Goal: Task Accomplishment & Management: Use online tool/utility

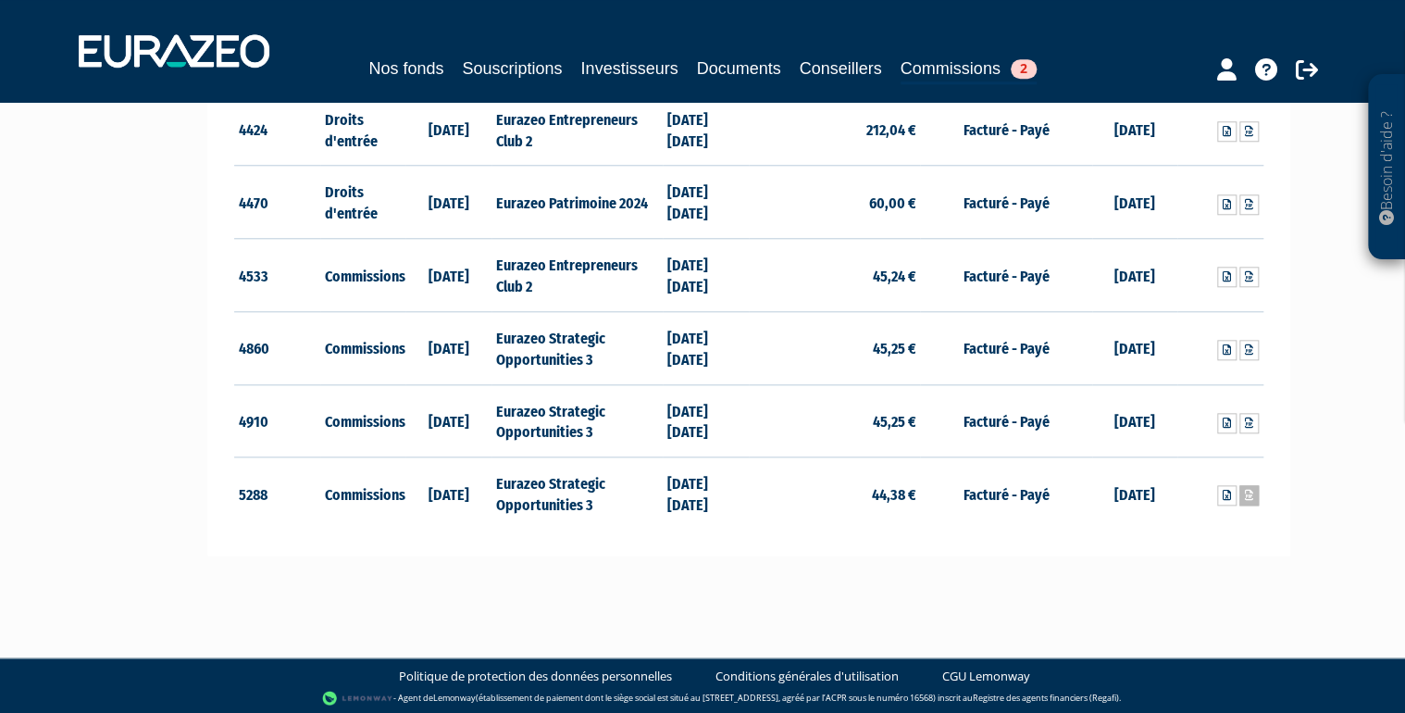
scroll to position [832, 0]
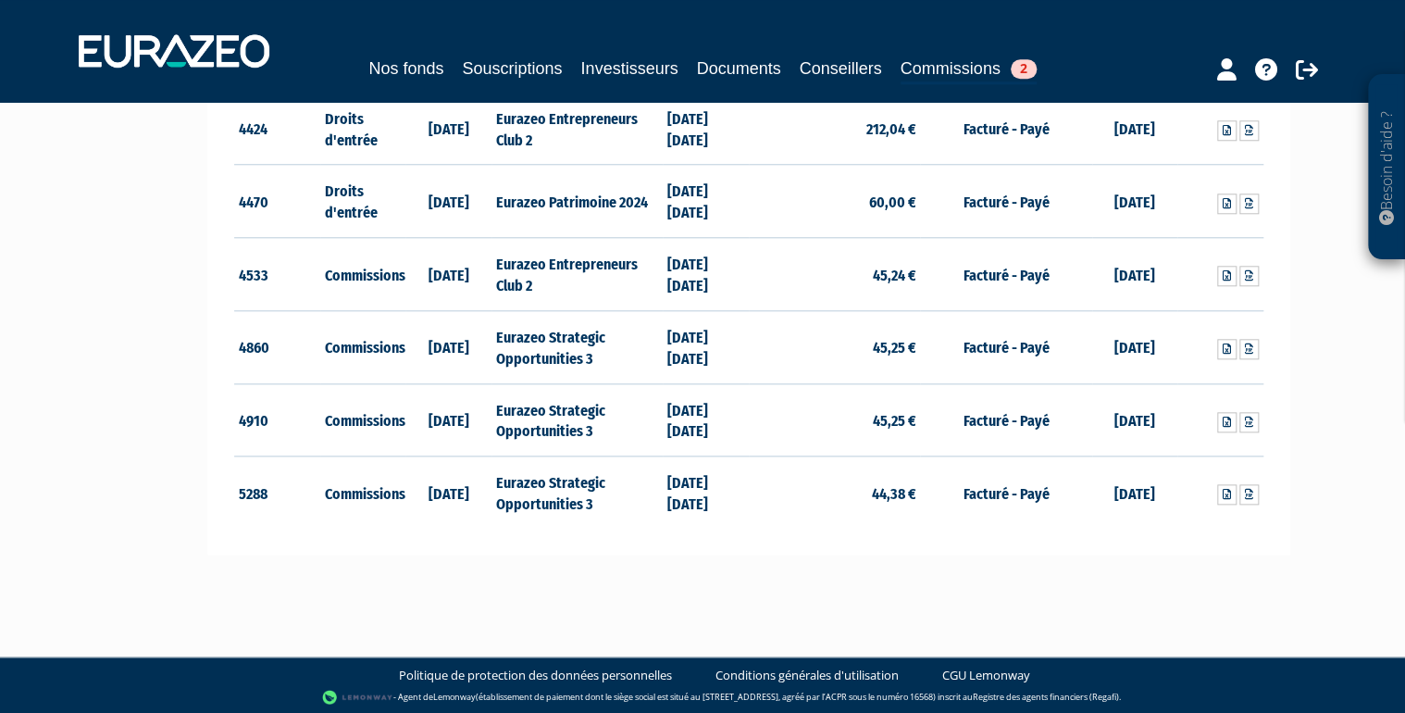
click at [1152, 52] on div at bounding box center [1234, 67] width 213 height 36
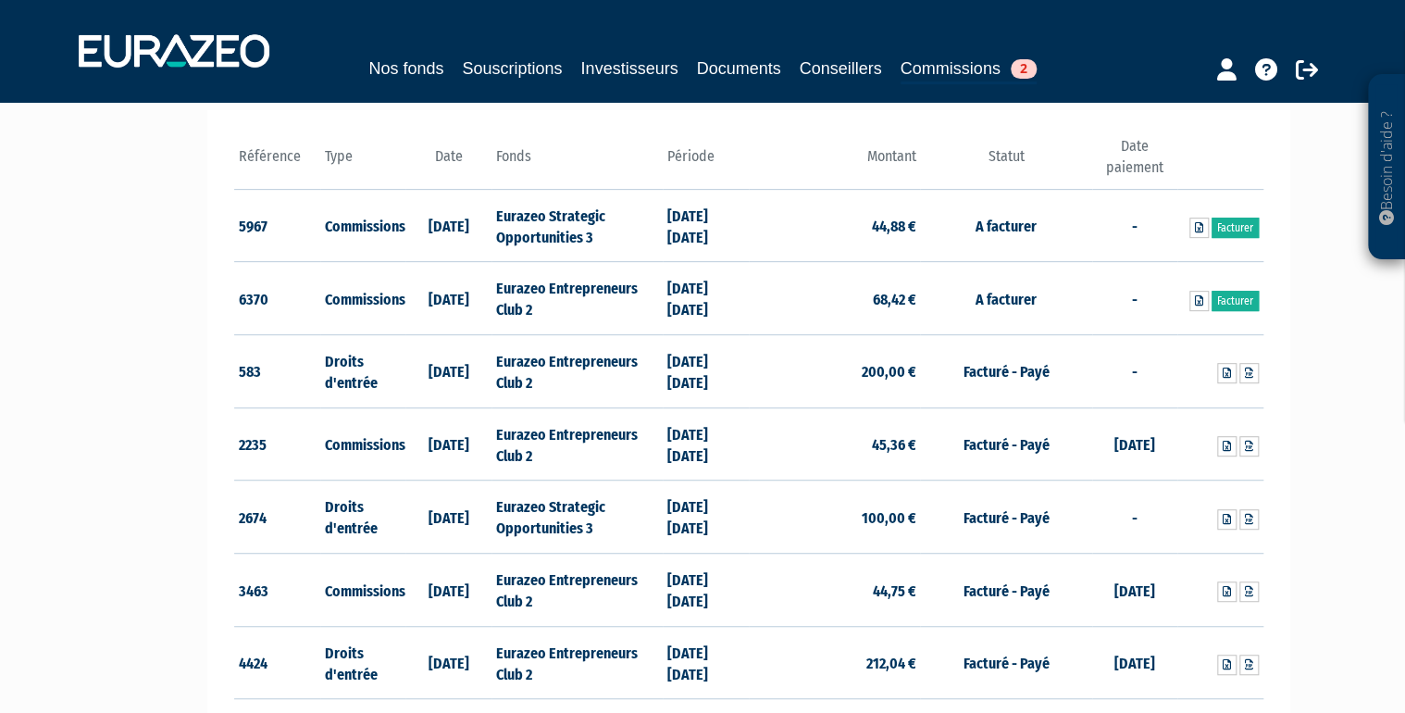
scroll to position [166, 0]
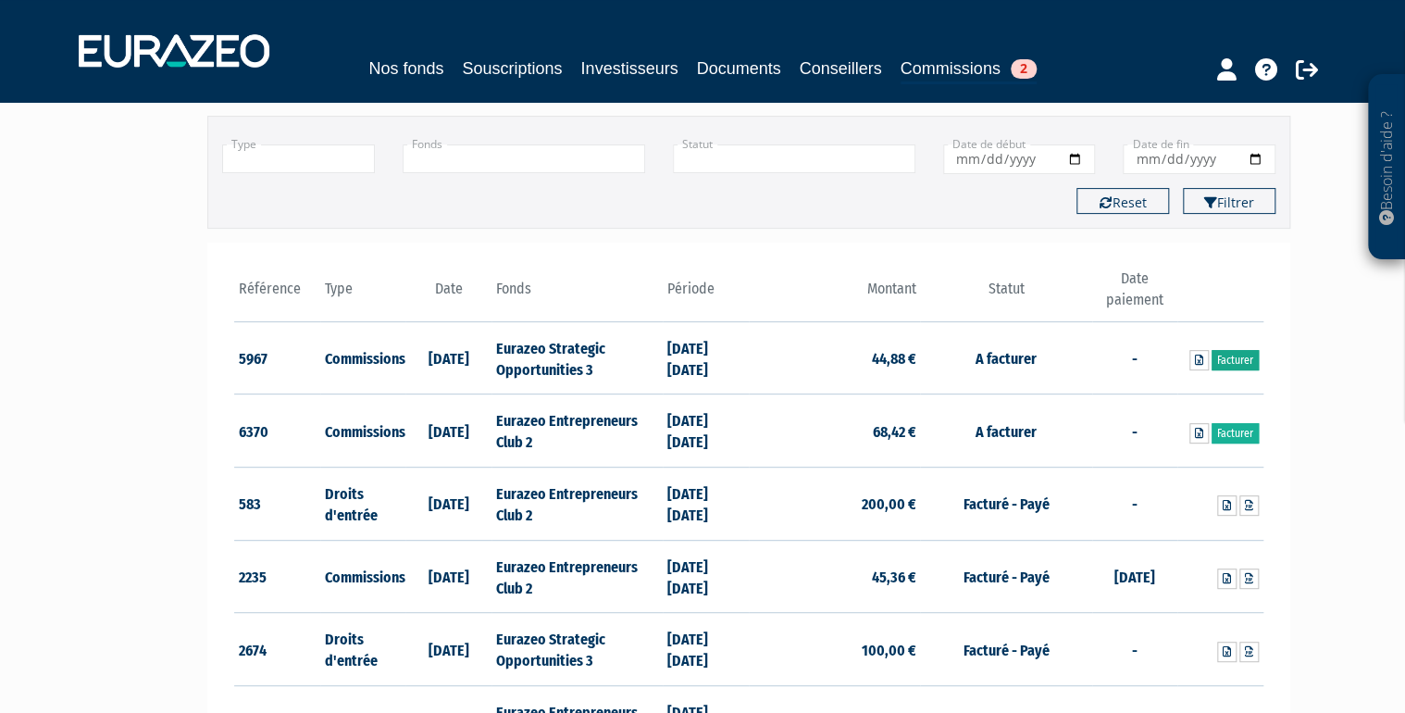
click at [1233, 361] on link "Facturer" at bounding box center [1235, 360] width 47 height 20
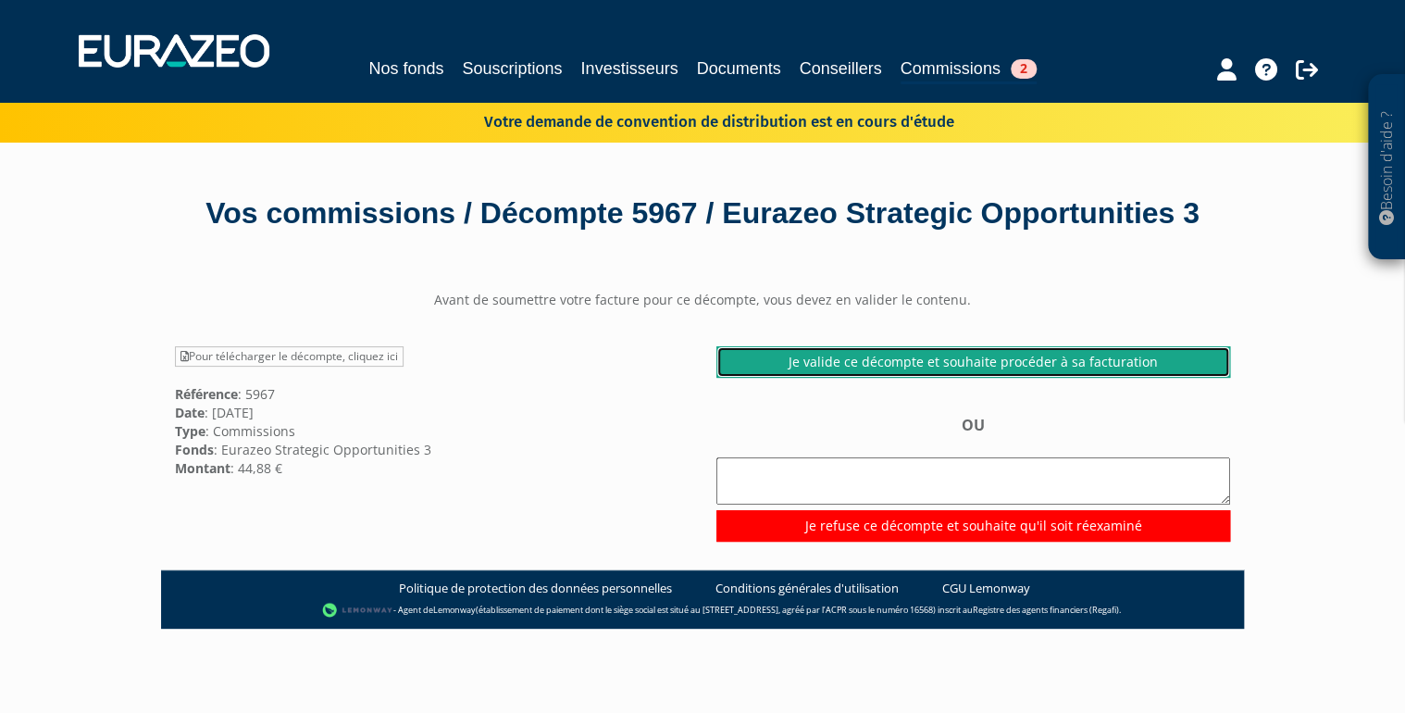
click at [1090, 378] on link "Je valide ce décompte et souhaite procéder à sa facturation" at bounding box center [973, 361] width 514 height 31
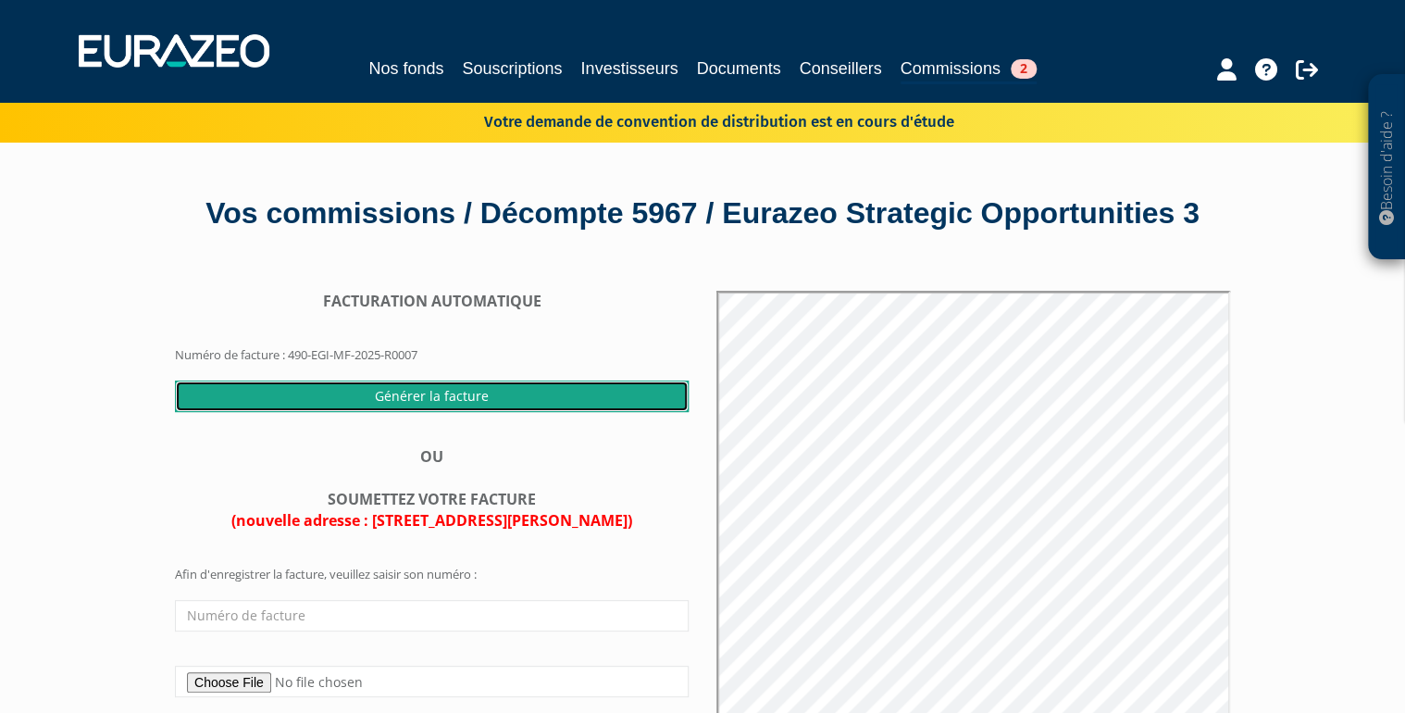
drag, startPoint x: 542, startPoint y: 434, endPoint x: 766, endPoint y: 64, distance: 432.8
click at [541, 412] on input "Générer la facture" at bounding box center [432, 395] width 514 height 31
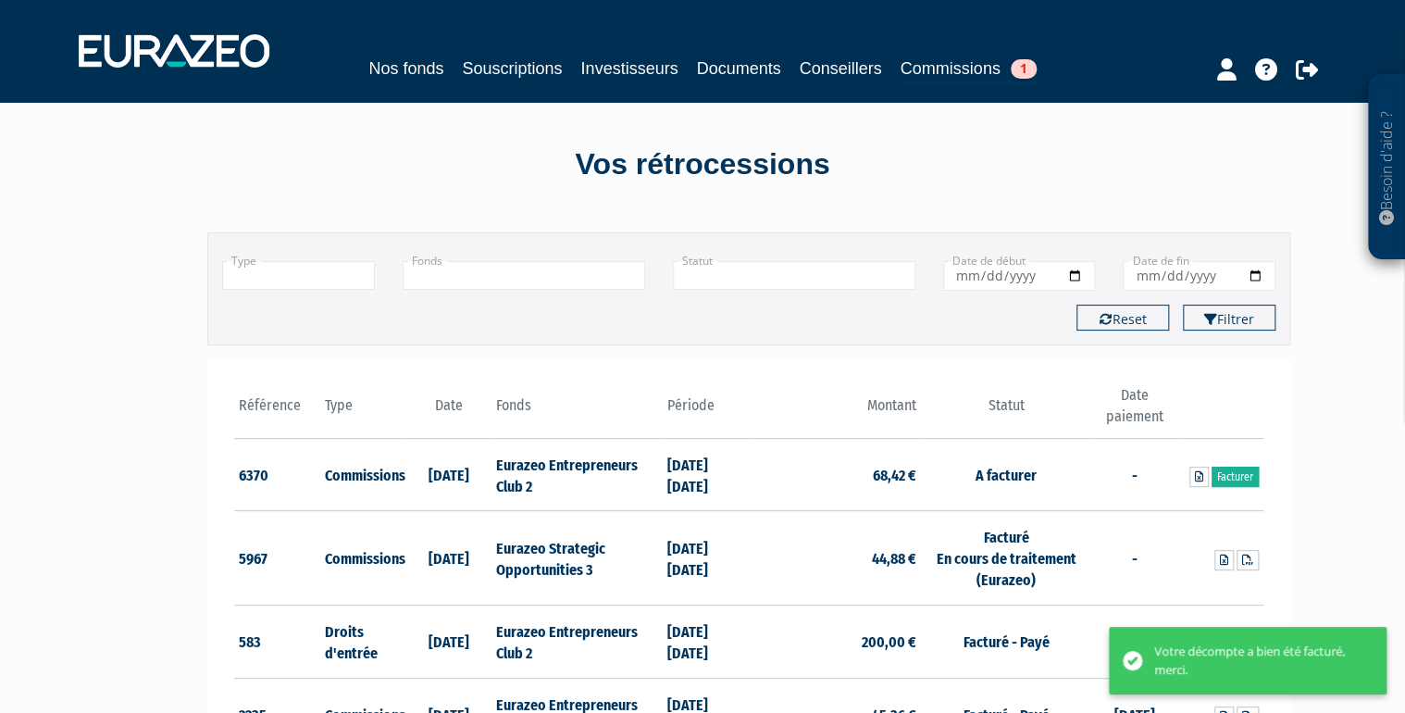
scroll to position [74, 0]
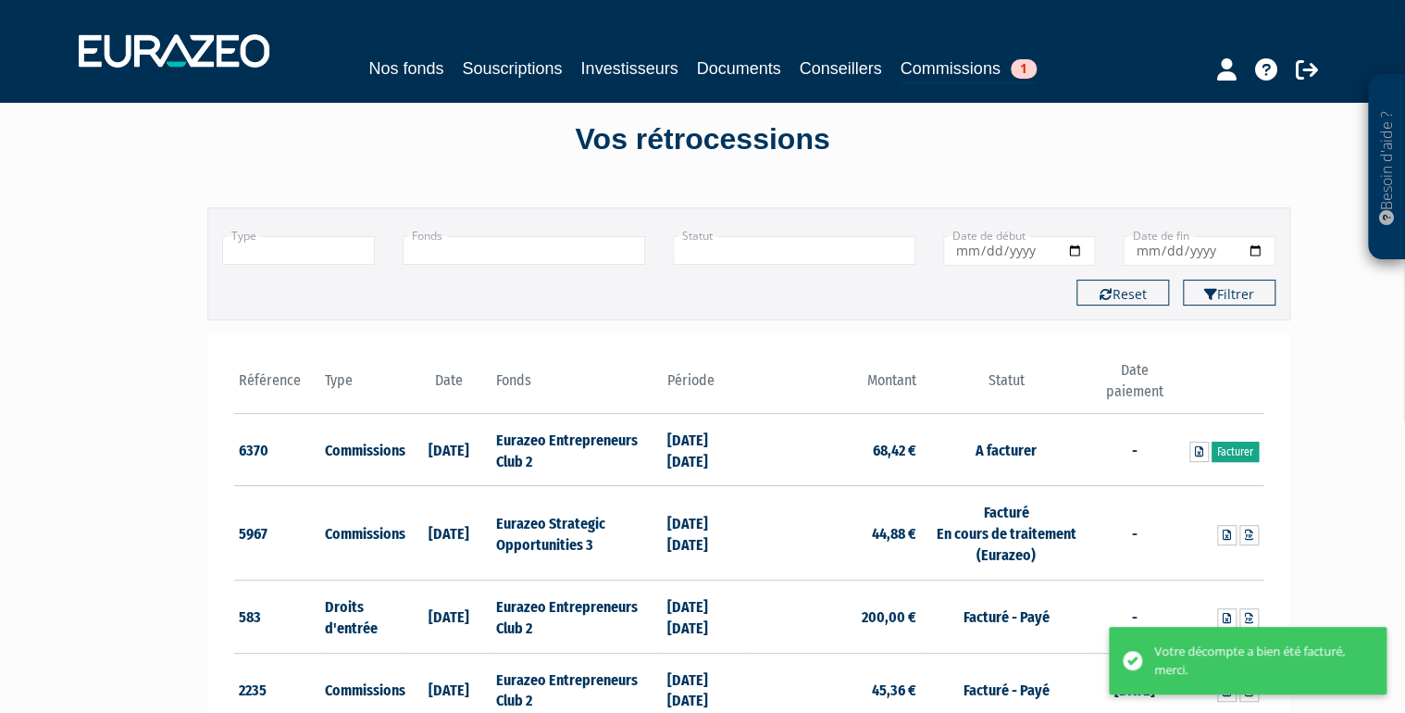
click at [1240, 454] on link "Facturer" at bounding box center [1235, 452] width 47 height 20
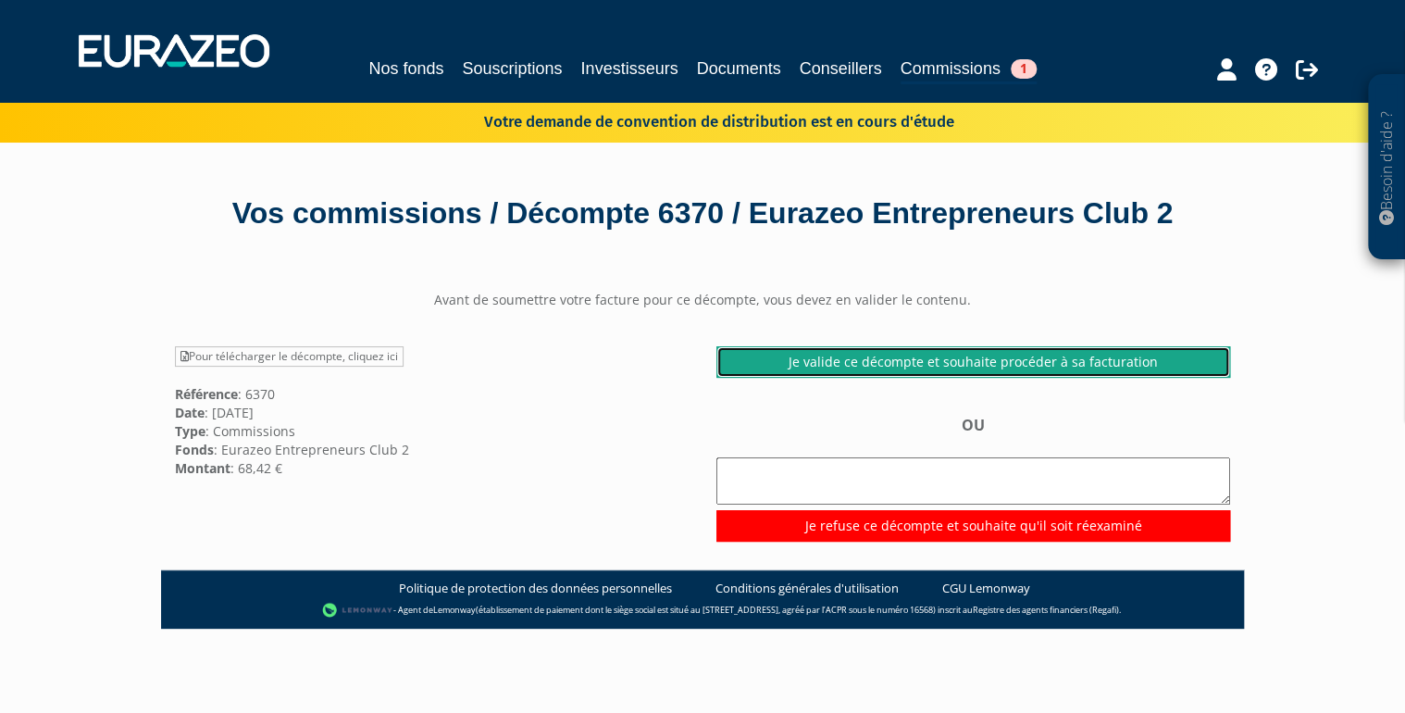
click at [1100, 378] on link "Je valide ce décompte et souhaite procéder à sa facturation" at bounding box center [973, 361] width 514 height 31
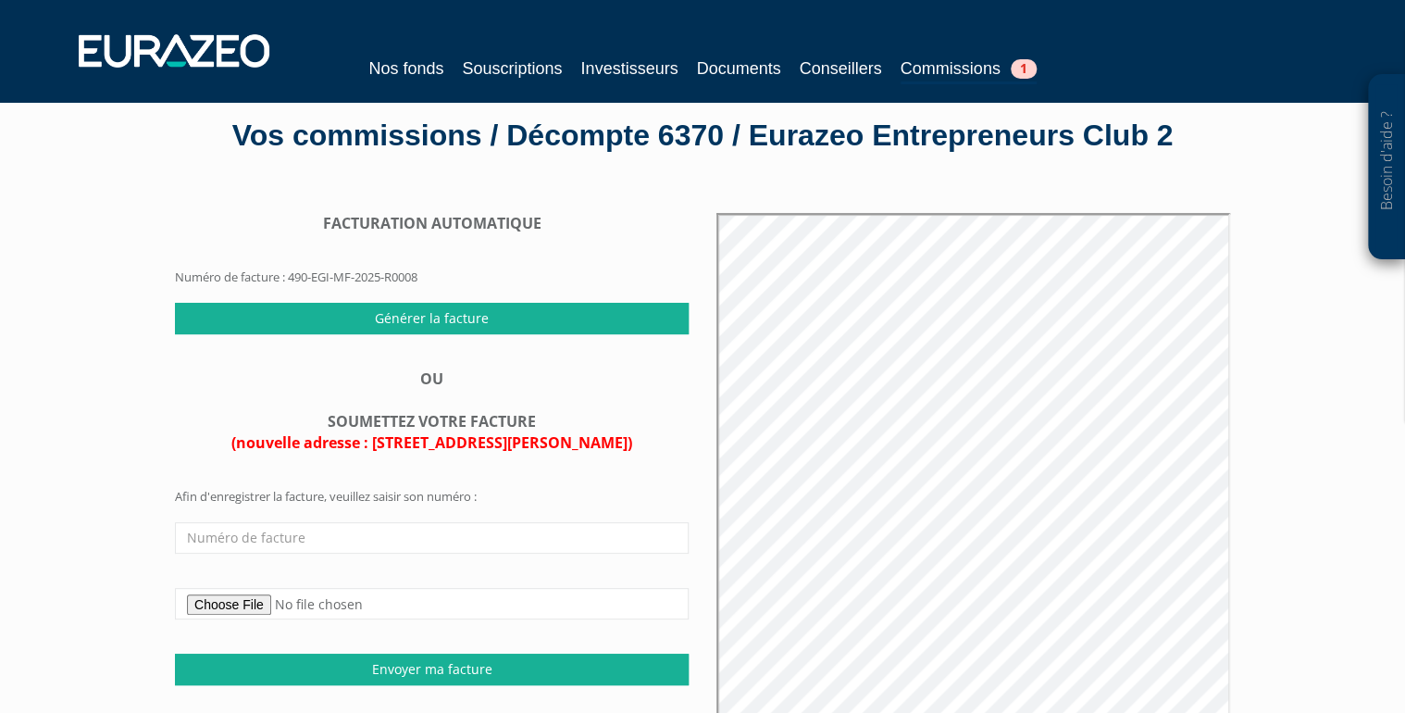
scroll to position [148, 0]
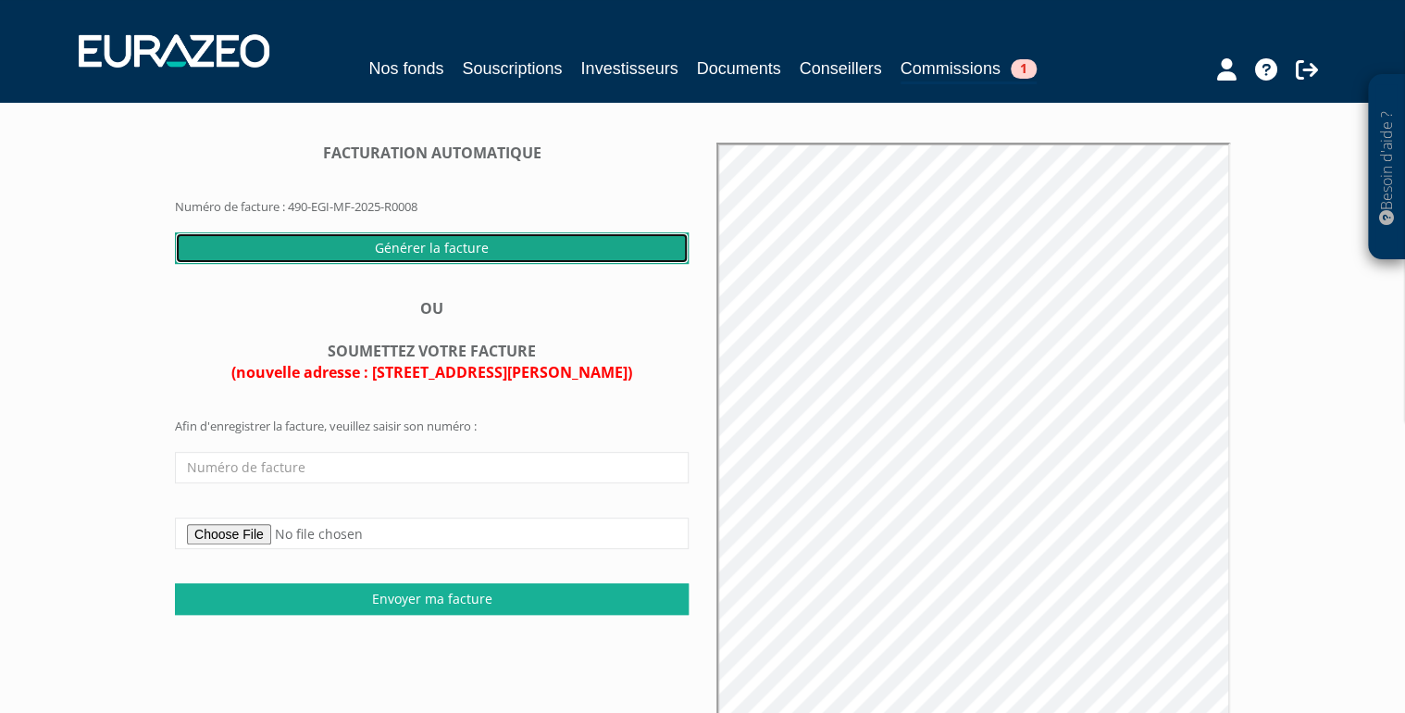
click at [533, 264] on input "Générer la facture" at bounding box center [432, 247] width 514 height 31
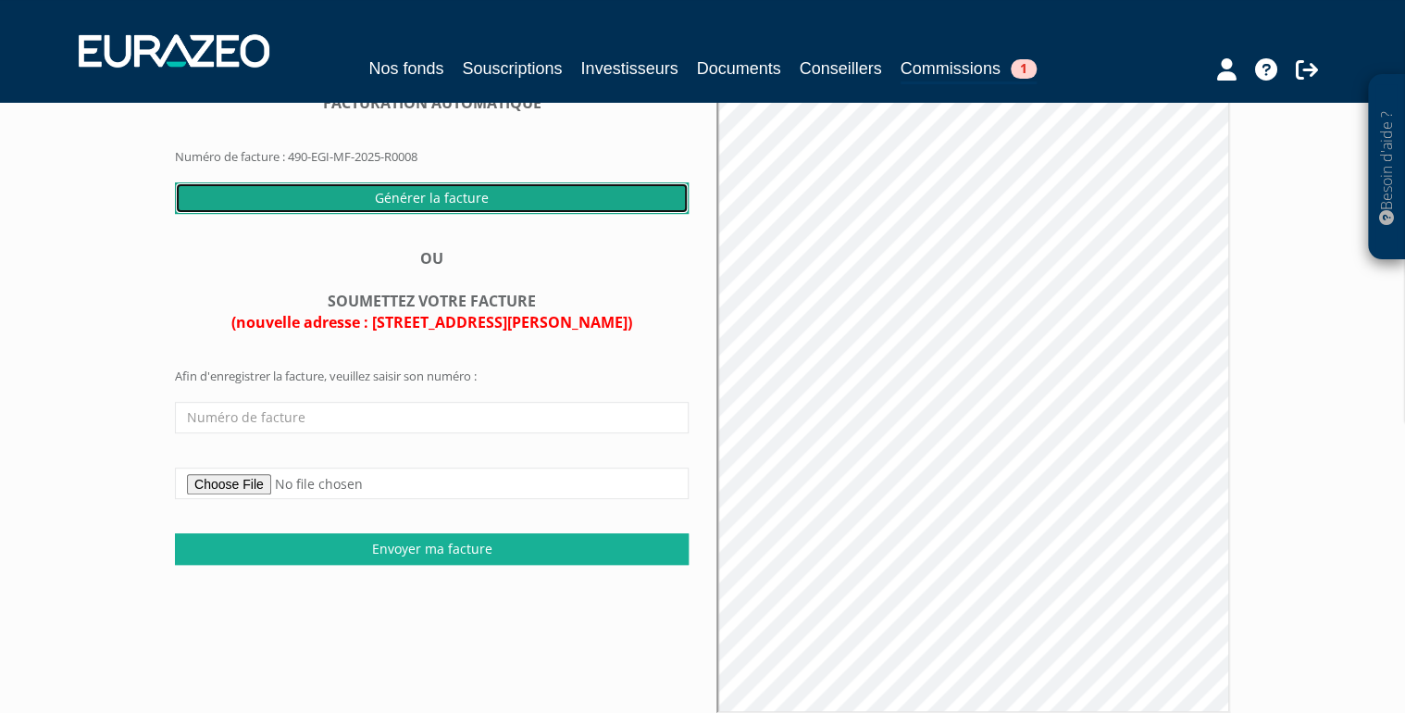
scroll to position [222, 0]
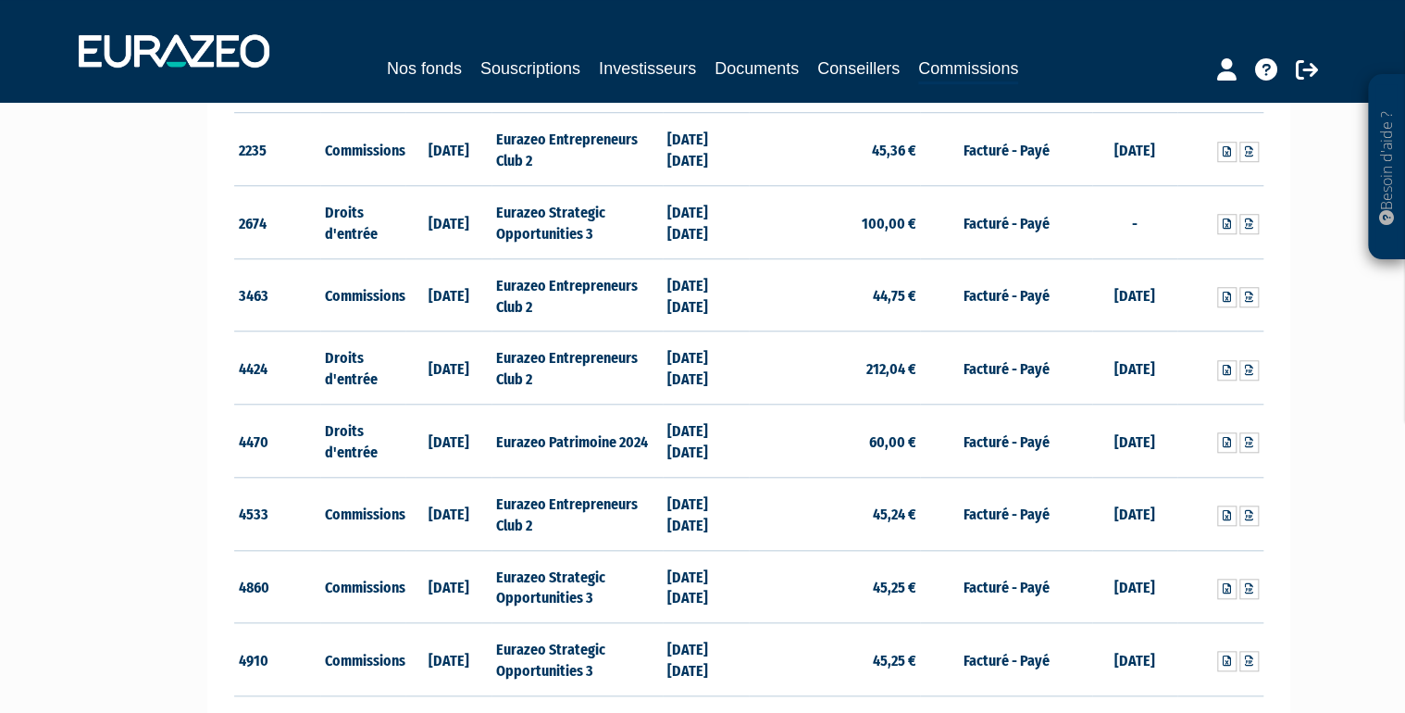
scroll to position [800, 0]
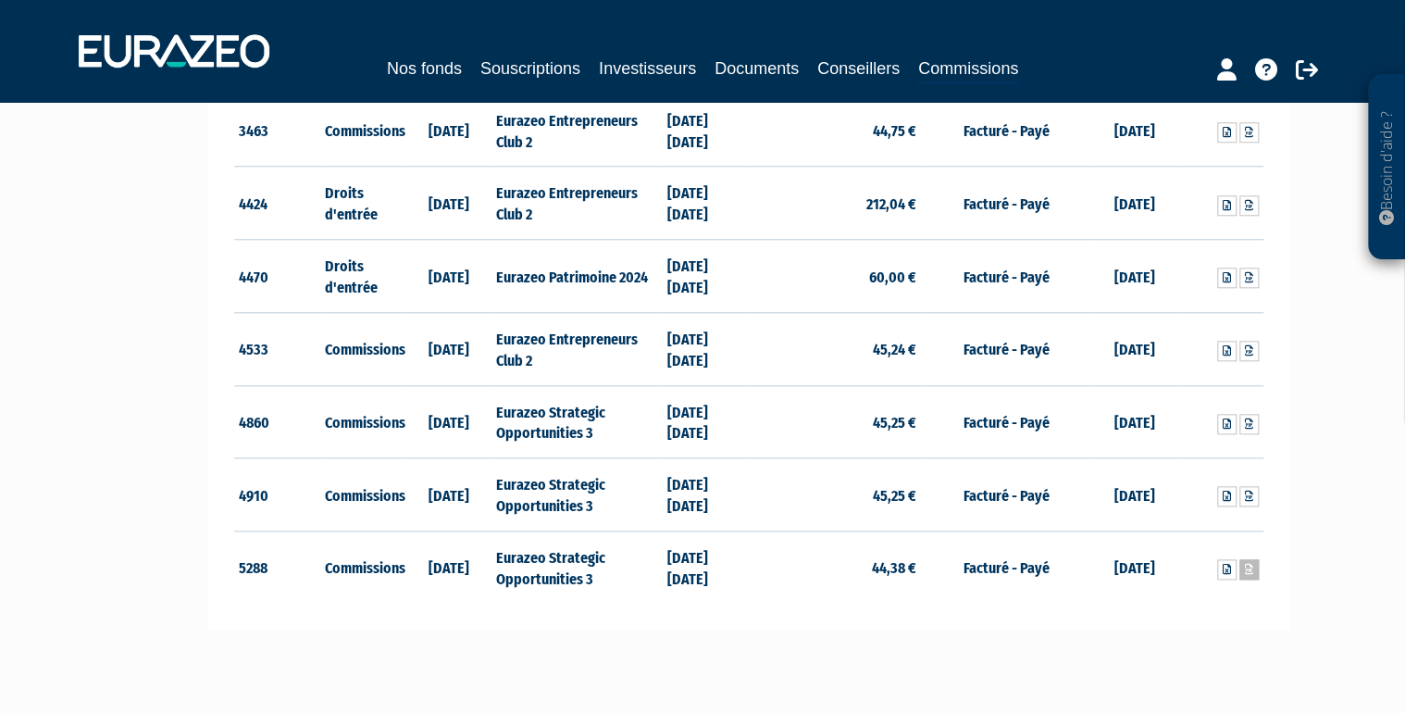
click at [1248, 566] on icon at bounding box center [1249, 569] width 8 height 11
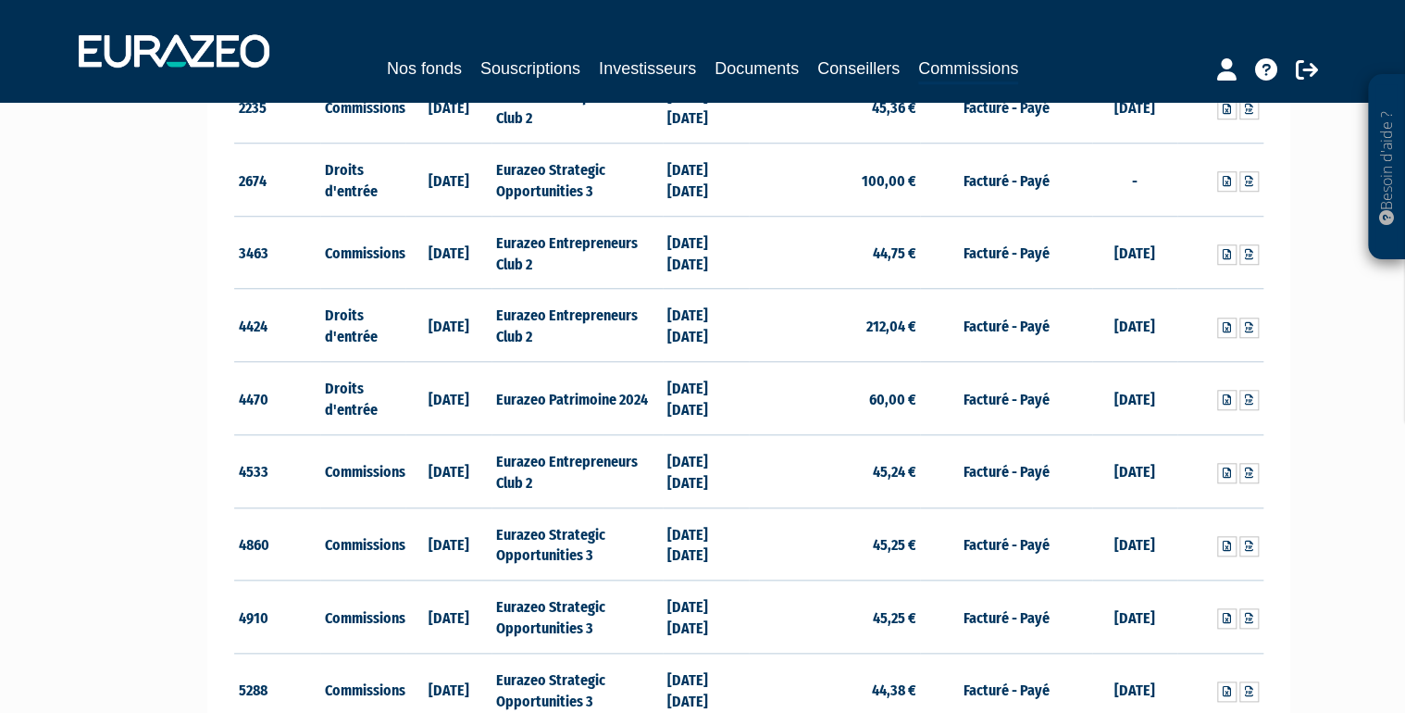
scroll to position [652, 0]
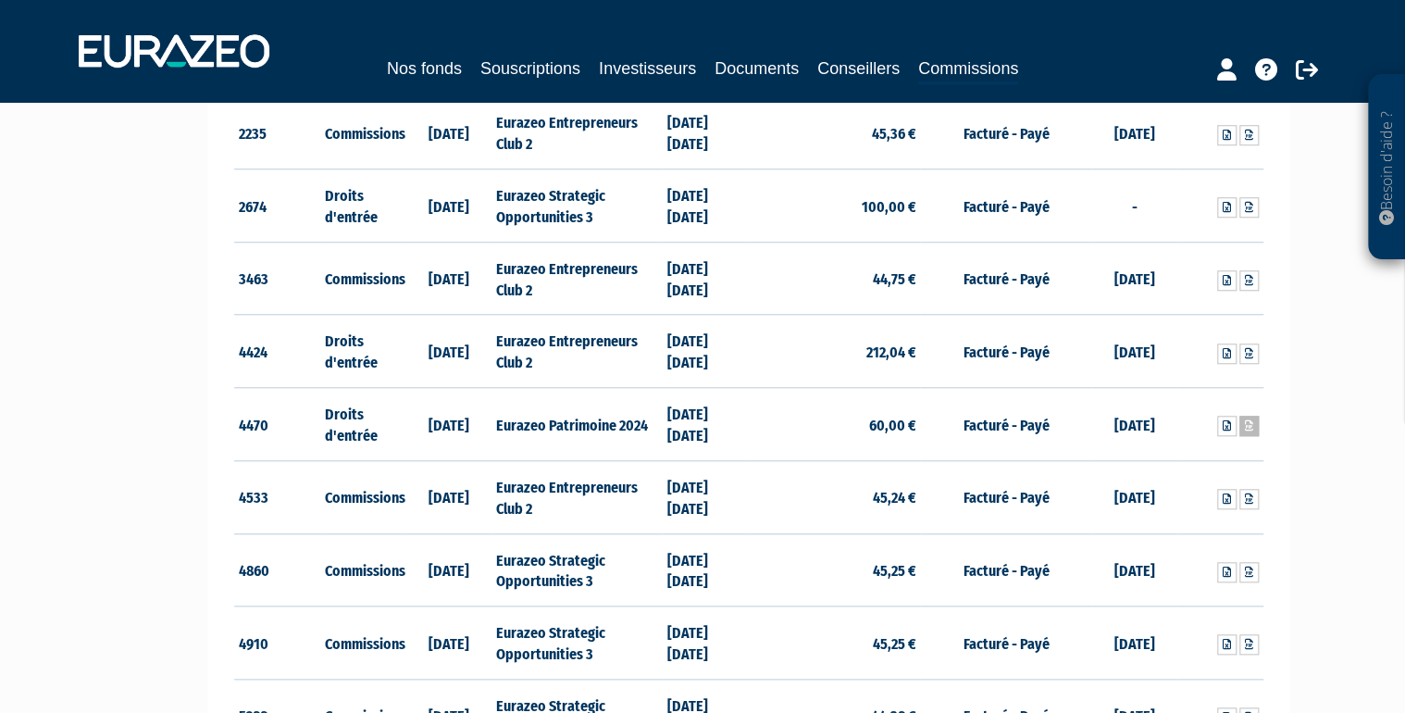
click at [1252, 426] on icon at bounding box center [1249, 425] width 8 height 11
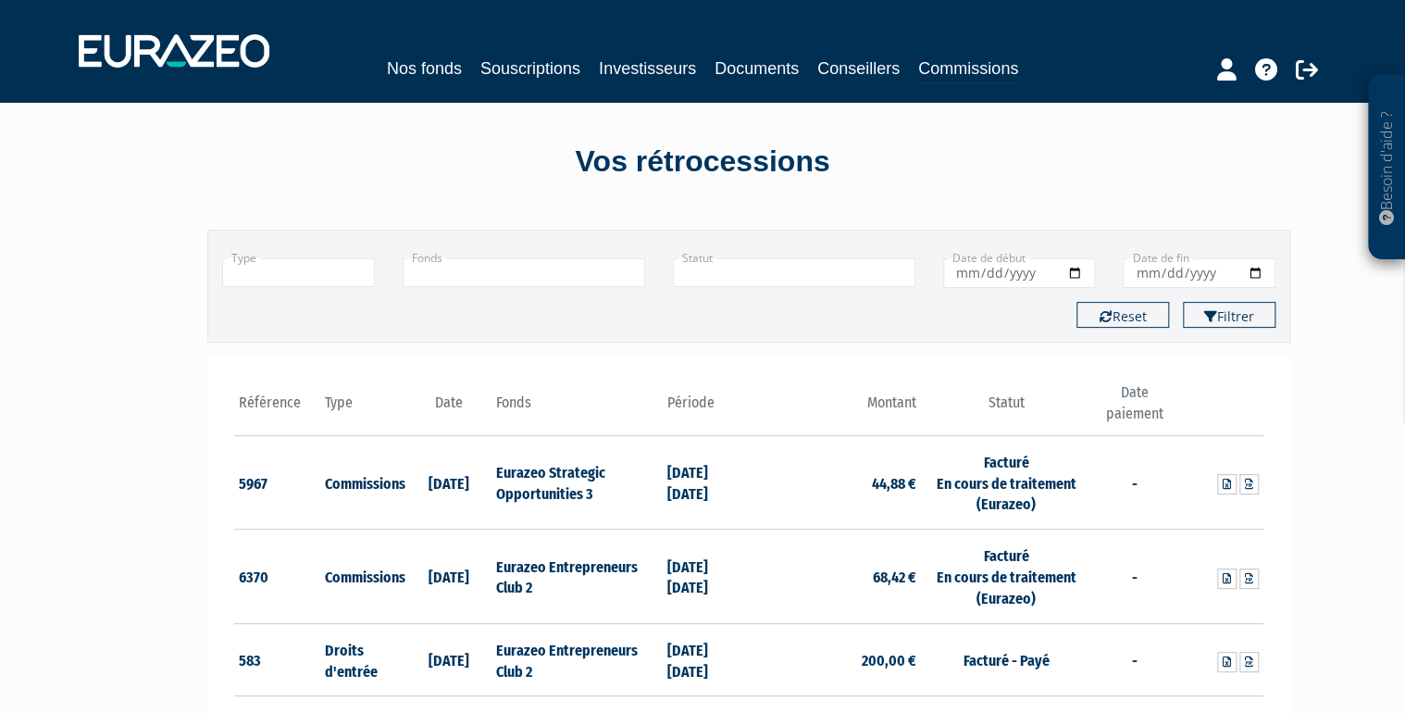
scroll to position [0, 0]
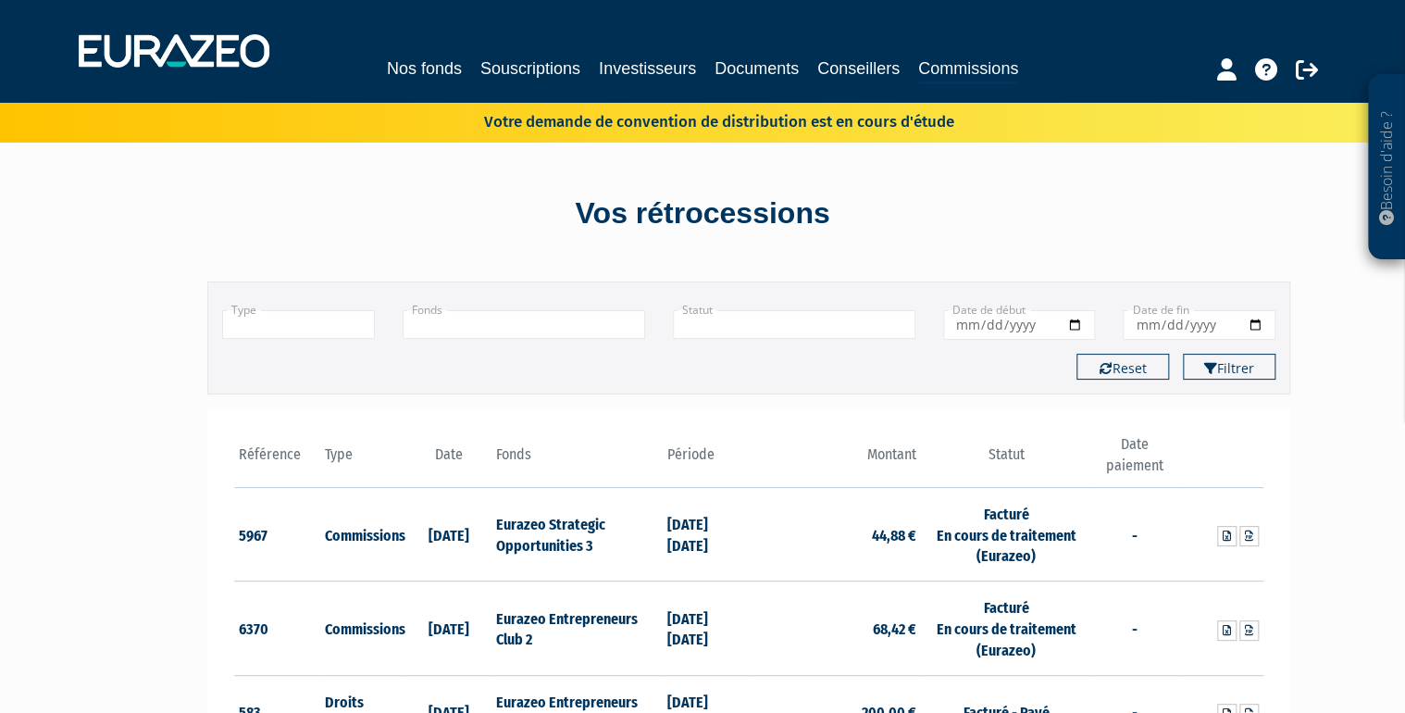
drag, startPoint x: 1027, startPoint y: 460, endPoint x: 1066, endPoint y: 458, distance: 39.8
click at [1027, 460] on th "Statut" at bounding box center [1005, 460] width 171 height 53
click at [1137, 461] on th "Date paiement" at bounding box center [1135, 460] width 86 height 53
click at [1243, 360] on button "Filtrer" at bounding box center [1229, 367] width 93 height 26
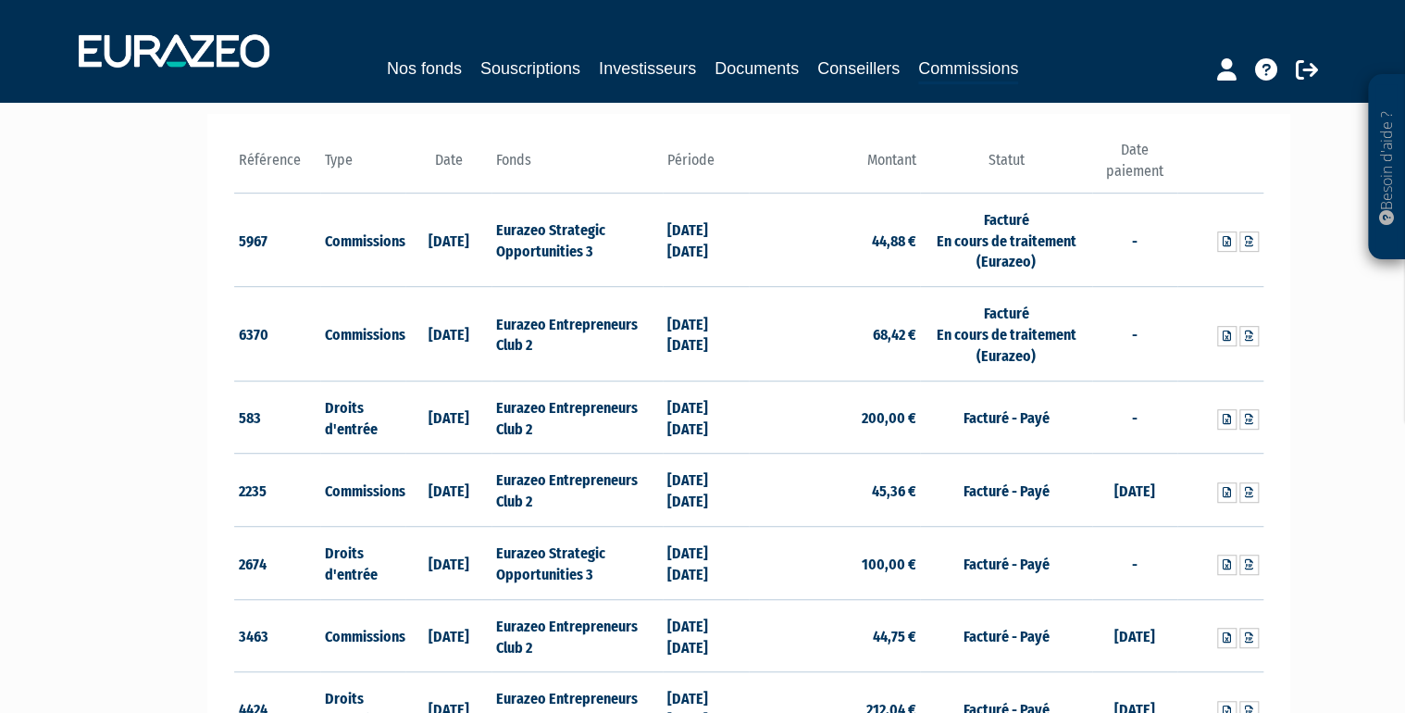
scroll to position [296, 0]
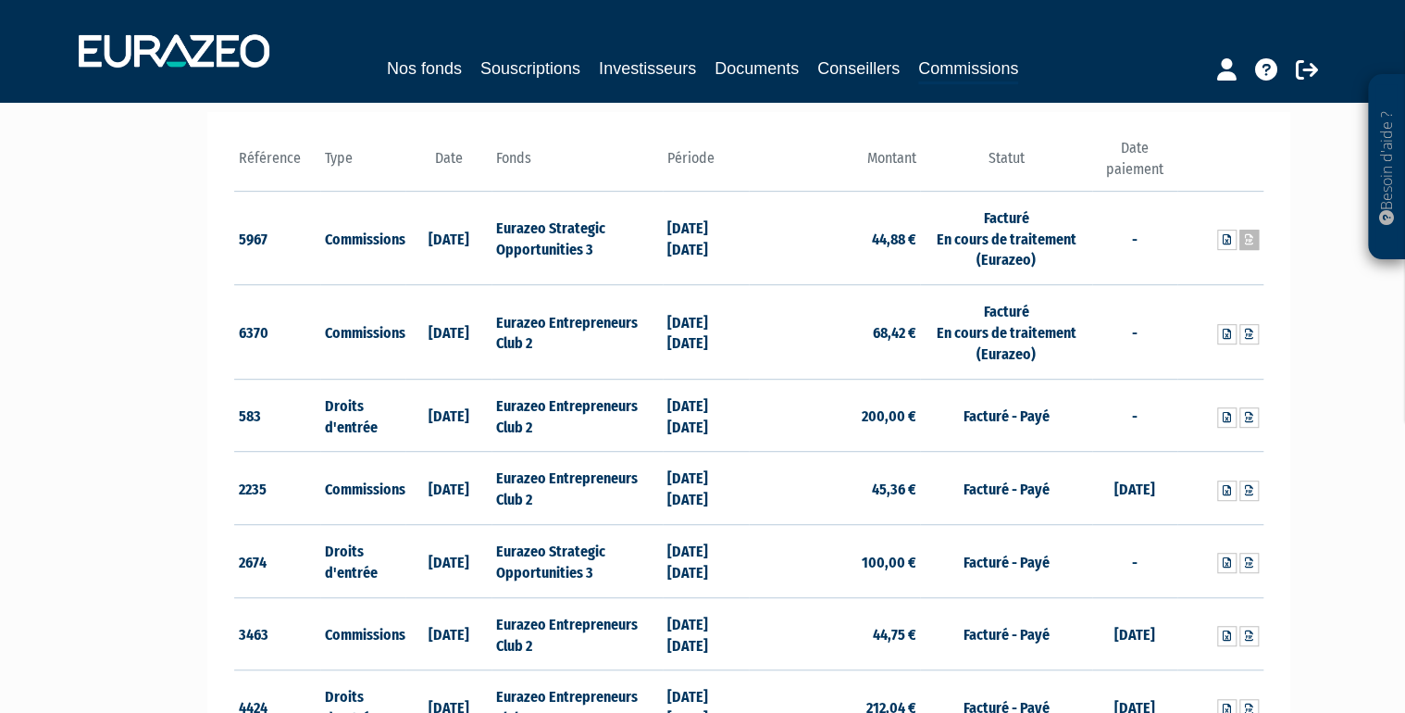
click at [1248, 237] on icon at bounding box center [1249, 239] width 8 height 11
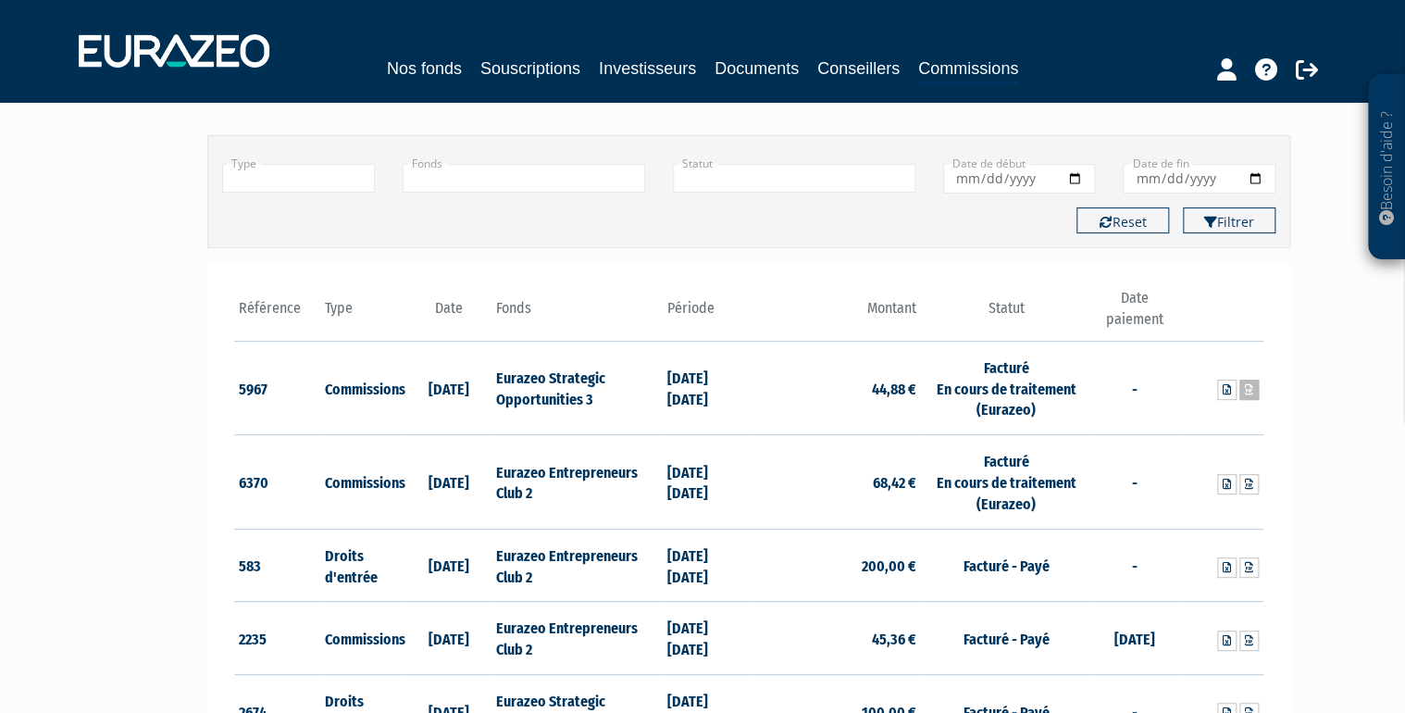
scroll to position [148, 0]
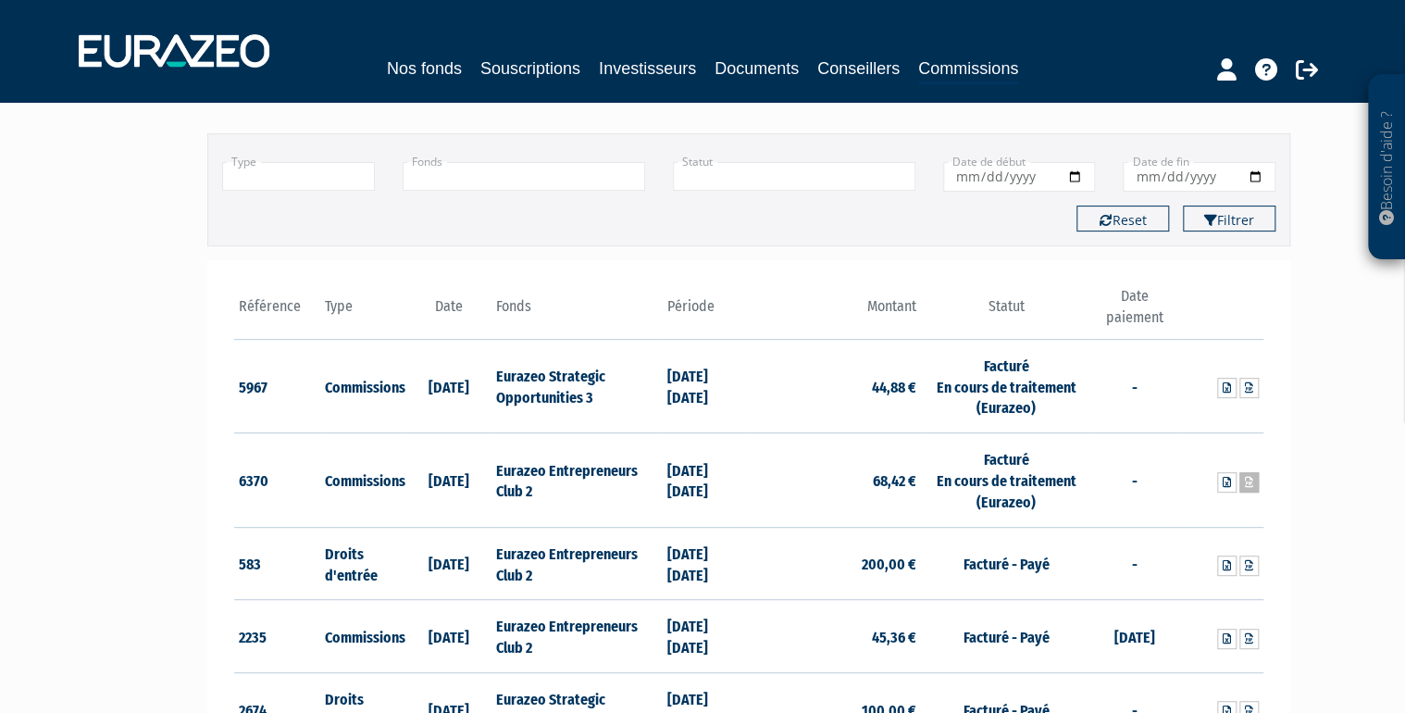
click at [1248, 481] on icon at bounding box center [1249, 482] width 8 height 11
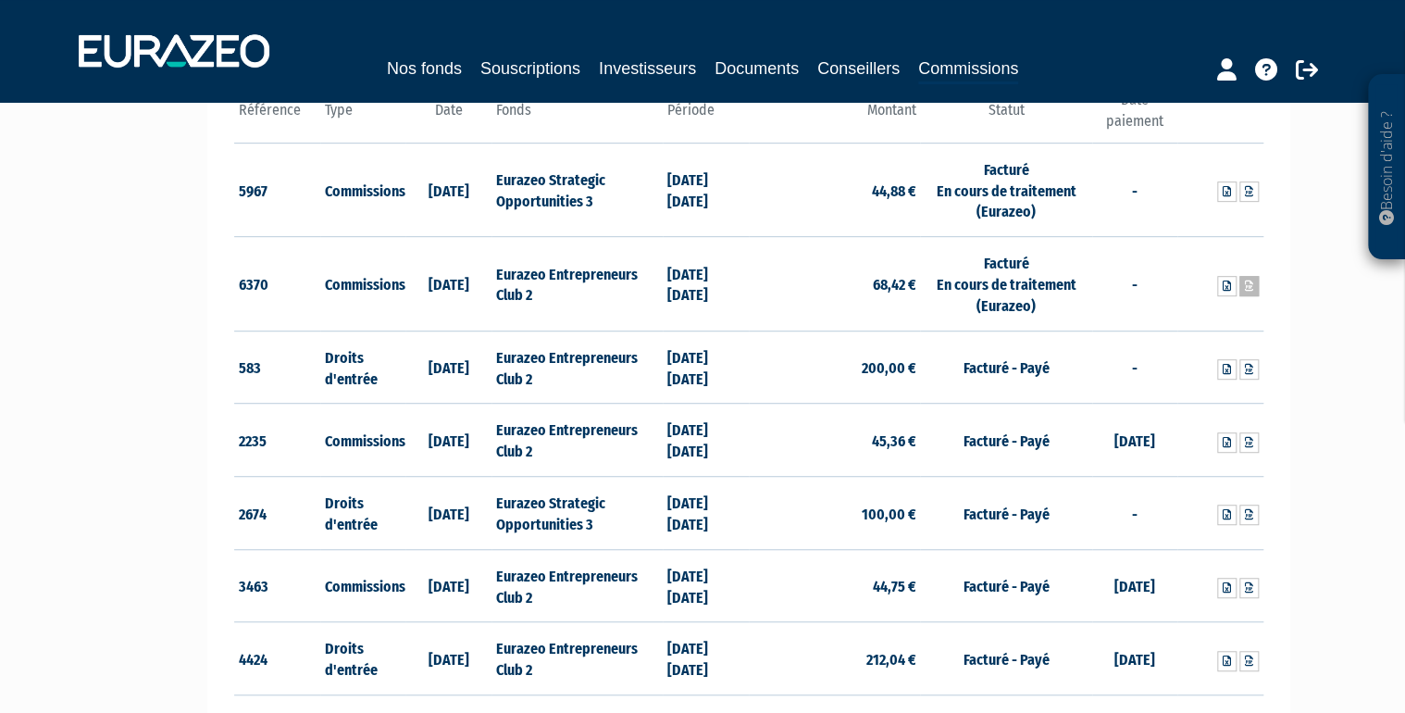
scroll to position [370, 0]
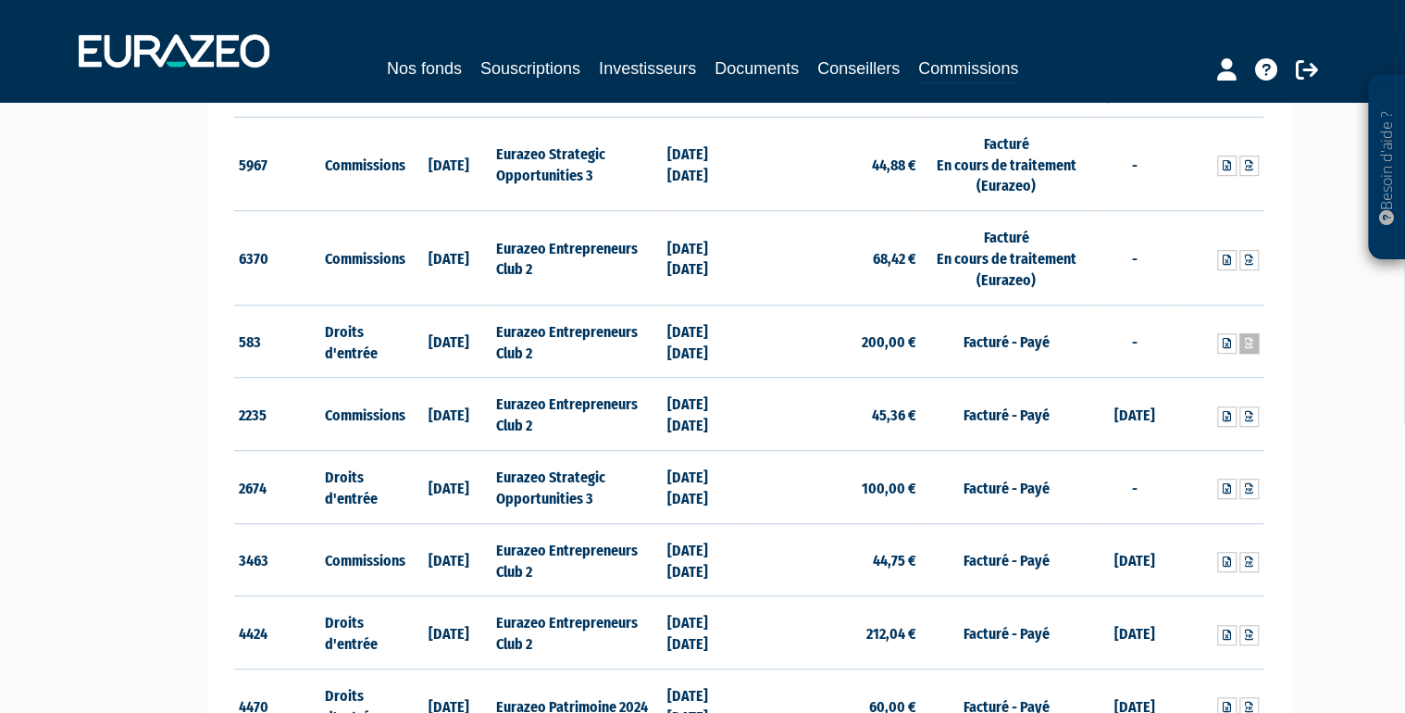
click at [1252, 344] on icon at bounding box center [1249, 343] width 8 height 11
click at [98, 385] on div "Besoin d'aide ? × J'ai besoin d'aide Si vous avez une question à propos du fonc…" at bounding box center [702, 358] width 1405 height 1457
click at [1253, 343] on link at bounding box center [1249, 343] width 19 height 20
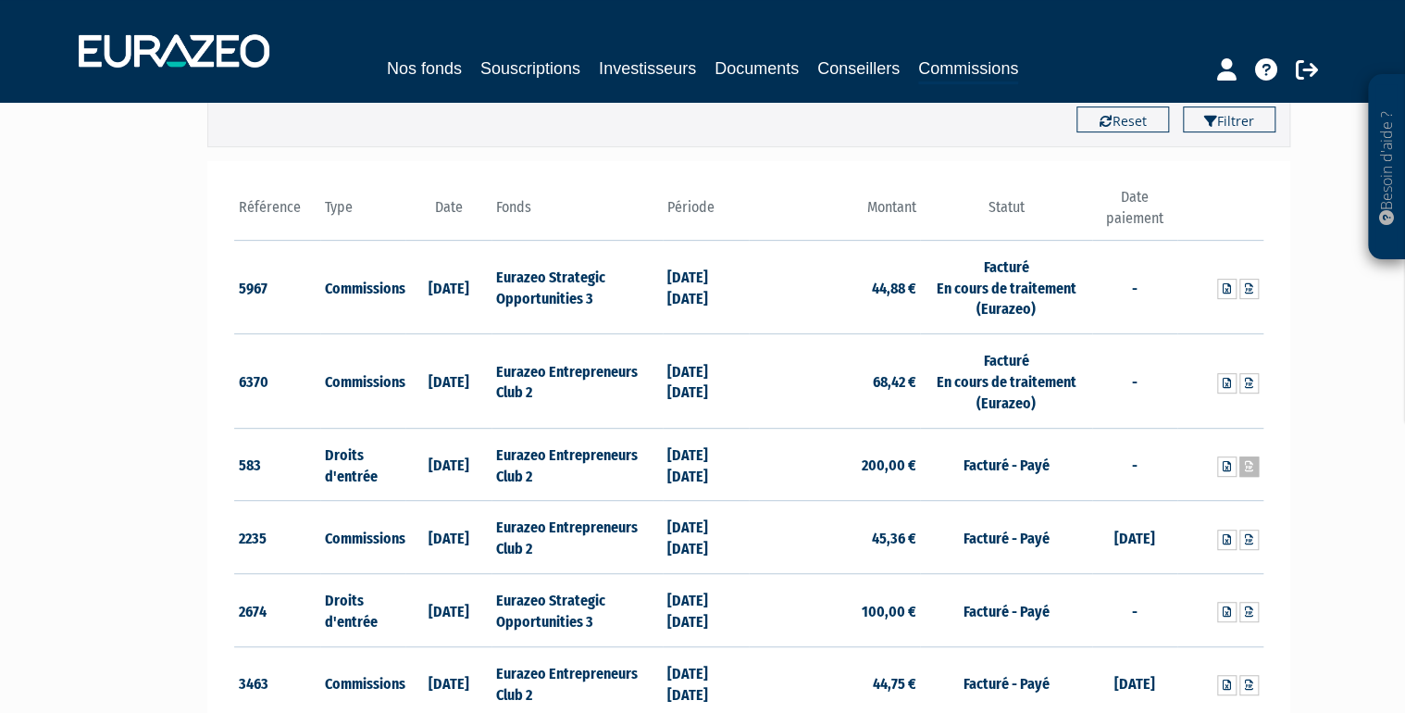
scroll to position [281, 0]
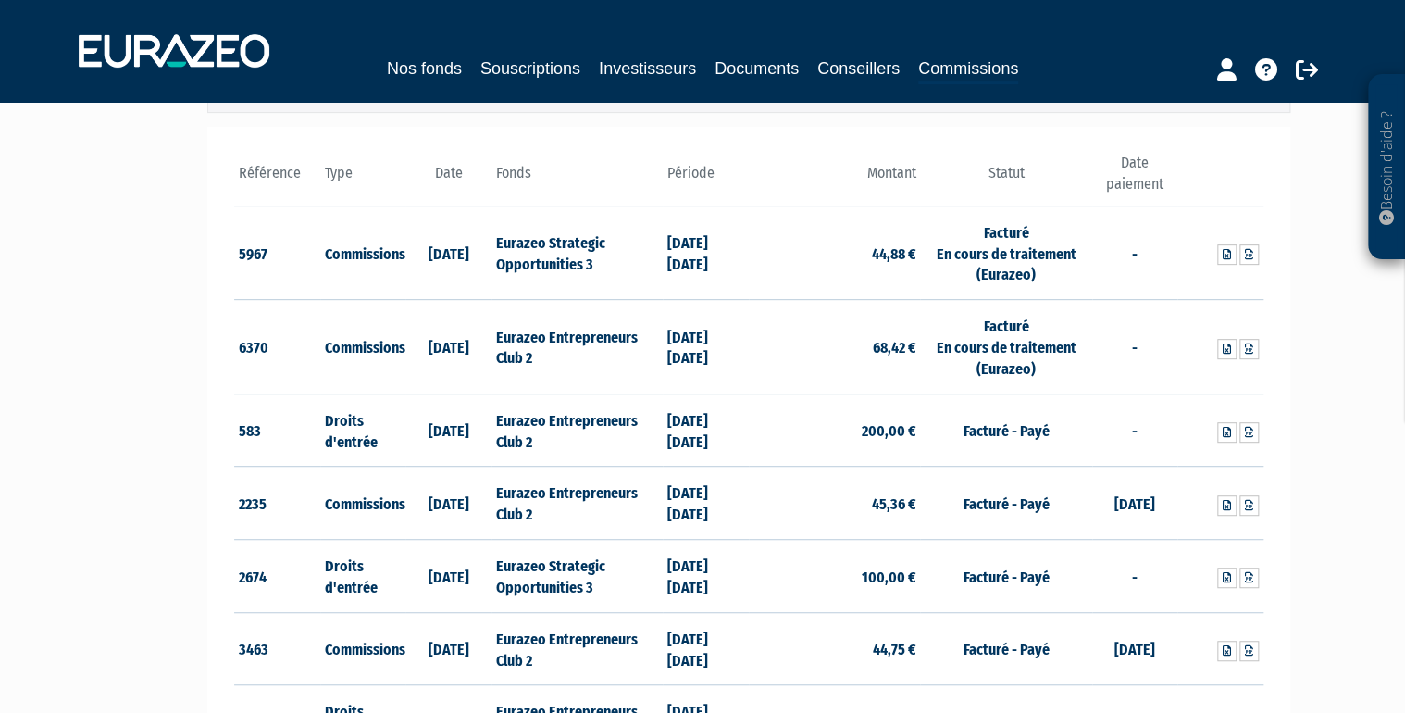
click at [907, 505] on td "45,36 €" at bounding box center [834, 503] width 171 height 73
